Goal: Task Accomplishment & Management: Manage account settings

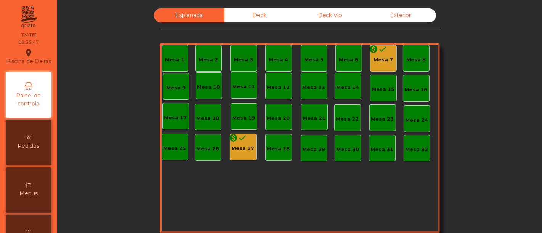
click at [378, 55] on div "monetization_on done" at bounding box center [378, 50] width 18 height 11
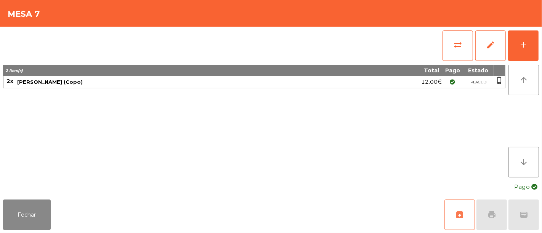
click at [467, 207] on button "archive" at bounding box center [459, 215] width 30 height 30
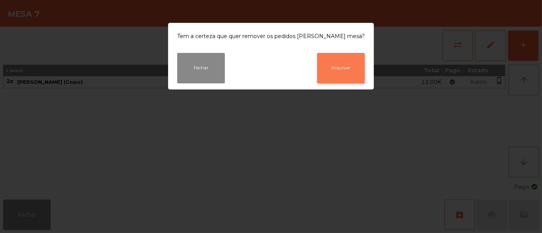
click at [347, 75] on button "Arquivar" at bounding box center [341, 68] width 48 height 30
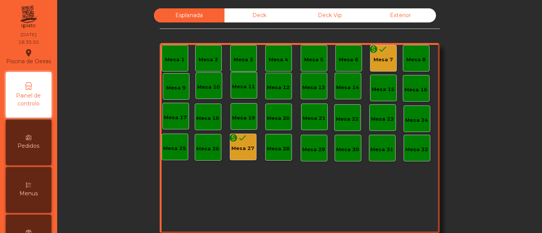
click at [239, 146] on div "Mesa 27" at bounding box center [243, 149] width 23 height 8
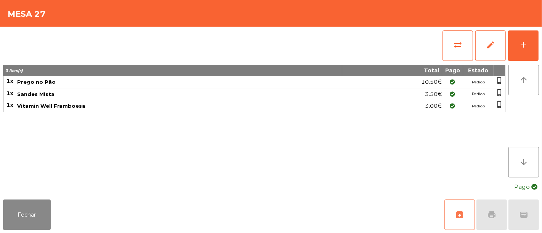
click at [453, 208] on button "archive" at bounding box center [459, 215] width 30 height 30
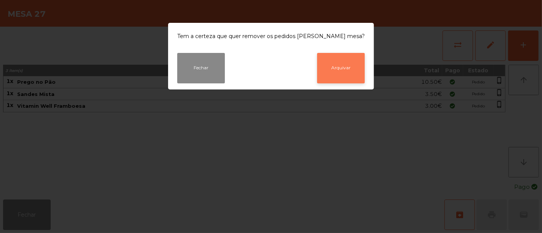
click at [317, 72] on button "Arquivar" at bounding box center [341, 68] width 48 height 30
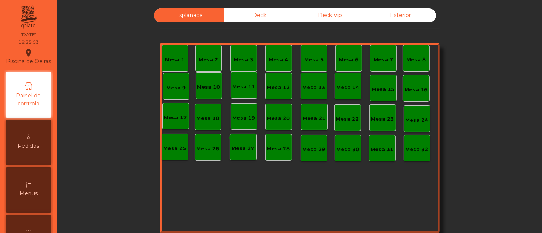
click at [263, 16] on div "Deck" at bounding box center [259, 15] width 70 height 14
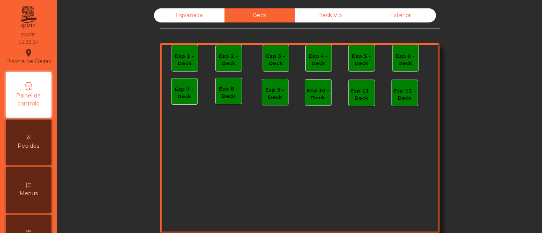
click at [318, 14] on div "Deck Vip" at bounding box center [330, 15] width 70 height 14
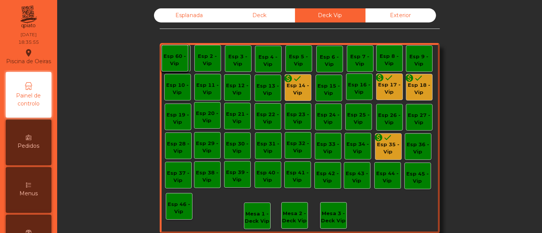
click at [289, 89] on div "Esp 14 - Vip" at bounding box center [298, 89] width 26 height 15
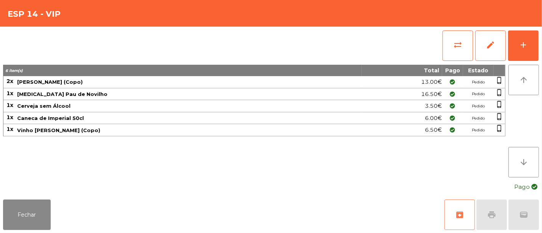
click at [451, 210] on button "archive" at bounding box center [459, 215] width 30 height 30
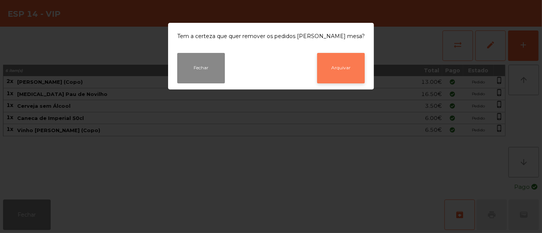
click at [332, 72] on button "Arquivar" at bounding box center [341, 68] width 48 height 30
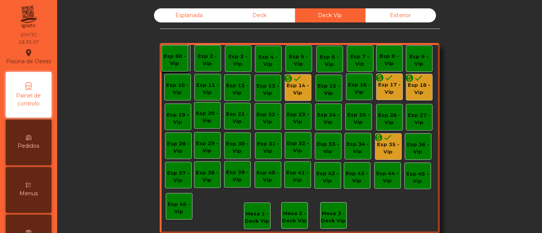
click at [380, 88] on div "Esp 17 - Vip" at bounding box center [389, 88] width 26 height 15
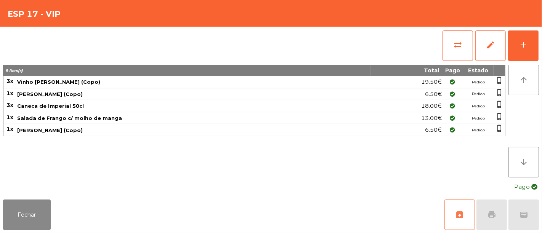
click at [457, 212] on span "archive" at bounding box center [459, 214] width 9 height 9
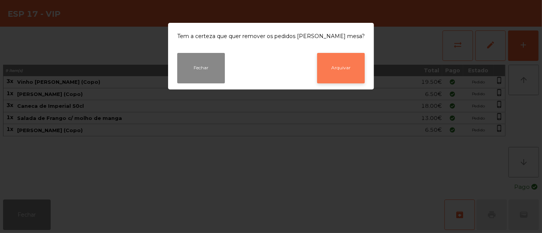
click at [339, 59] on button "Arquivar" at bounding box center [341, 68] width 48 height 30
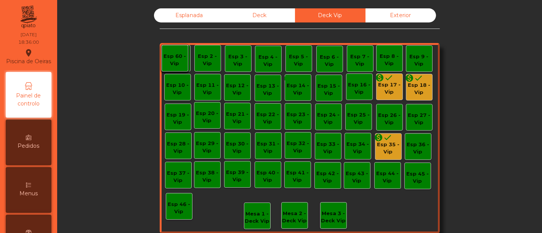
click at [415, 90] on div "Esp 18 - Vip" at bounding box center [419, 89] width 26 height 15
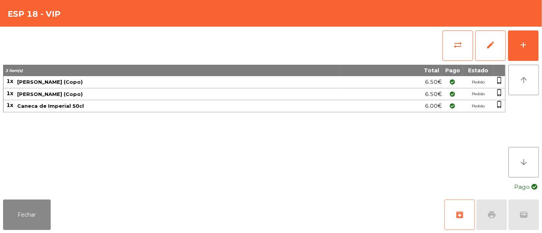
click at [466, 213] on button "archive" at bounding box center [459, 215] width 30 height 30
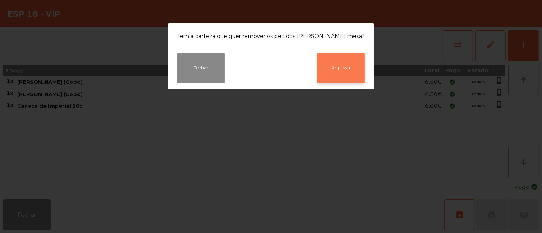
click at [343, 74] on button "Arquivar" at bounding box center [341, 68] width 48 height 30
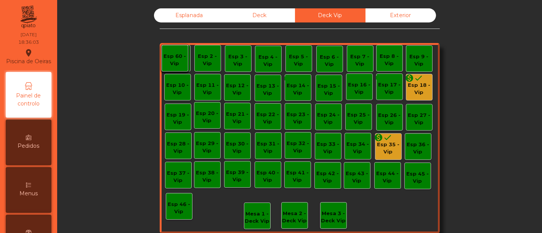
click at [381, 154] on div "Esp 35 - Vip" at bounding box center [388, 148] width 26 height 15
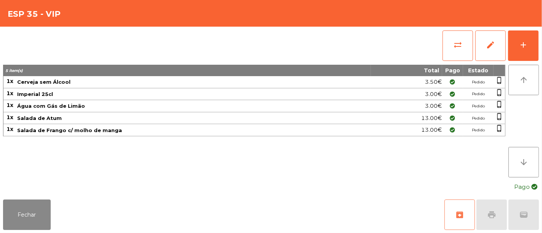
click at [462, 207] on button "archive" at bounding box center [459, 215] width 30 height 30
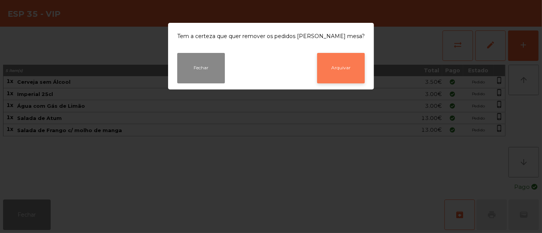
click at [341, 69] on button "Arquivar" at bounding box center [341, 68] width 48 height 30
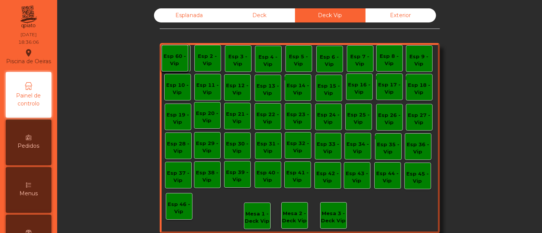
click at [270, 17] on div "Deck" at bounding box center [259, 15] width 70 height 14
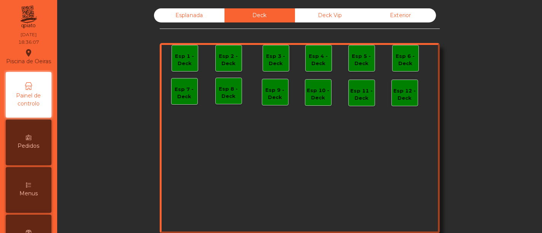
click at [215, 17] on div "Esplanada" at bounding box center [189, 15] width 70 height 14
